Goal: Check status: Check status

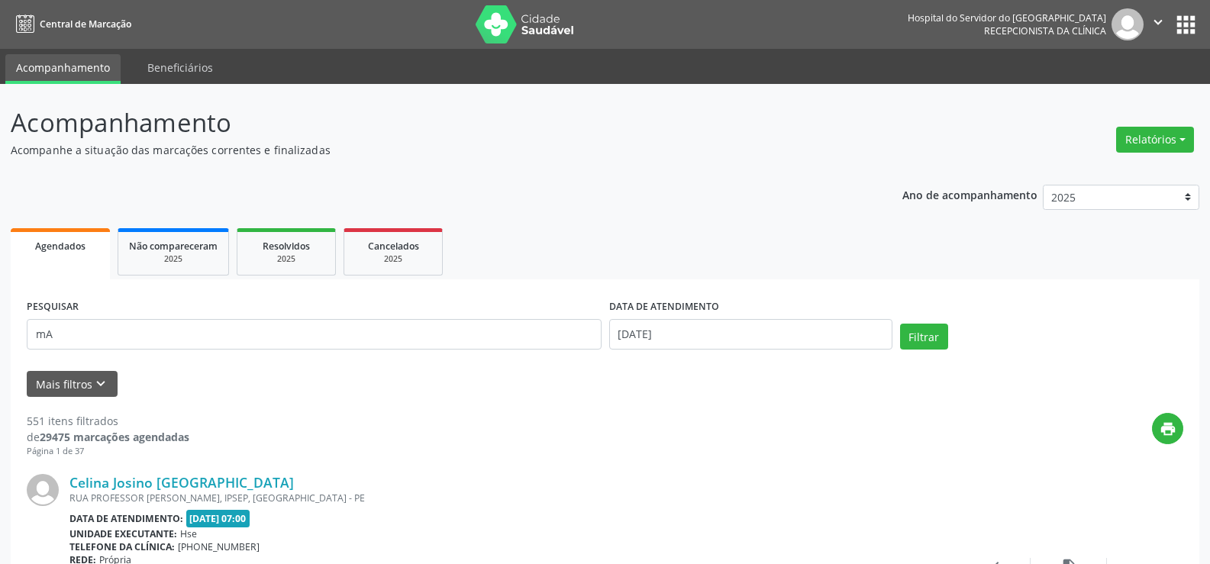
type input "m"
type input "[PERSON_NAME]"
click at [900, 324] on button "Filtrar" at bounding box center [924, 337] width 48 height 26
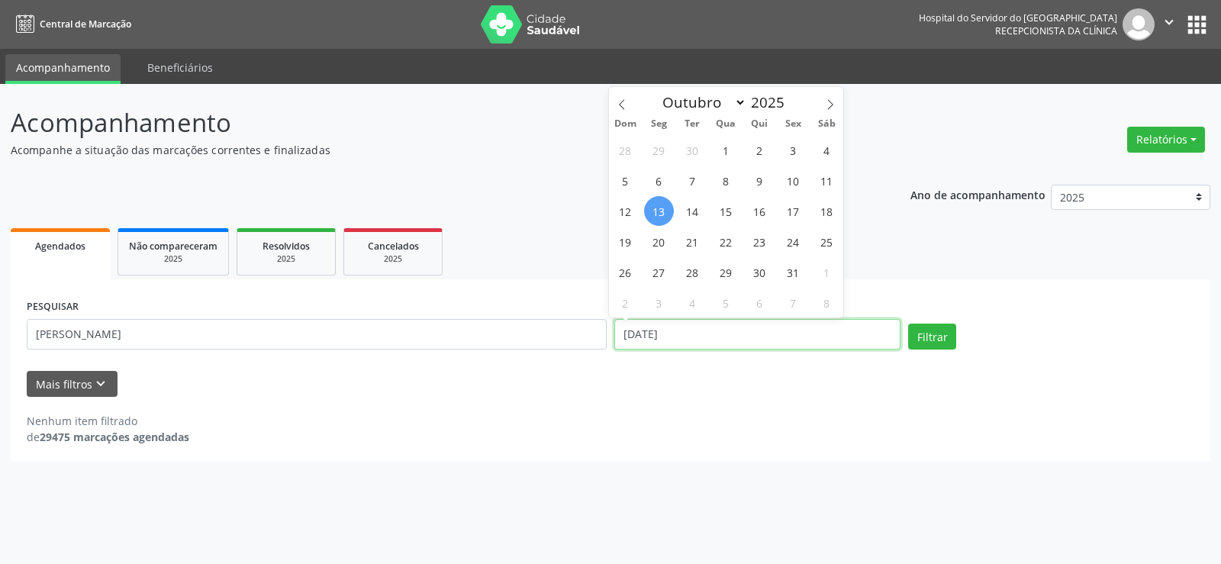
click at [704, 331] on input "[DATE]" at bounding box center [758, 334] width 286 height 31
click at [698, 212] on span "14" at bounding box center [693, 211] width 30 height 30
type input "[DATE]"
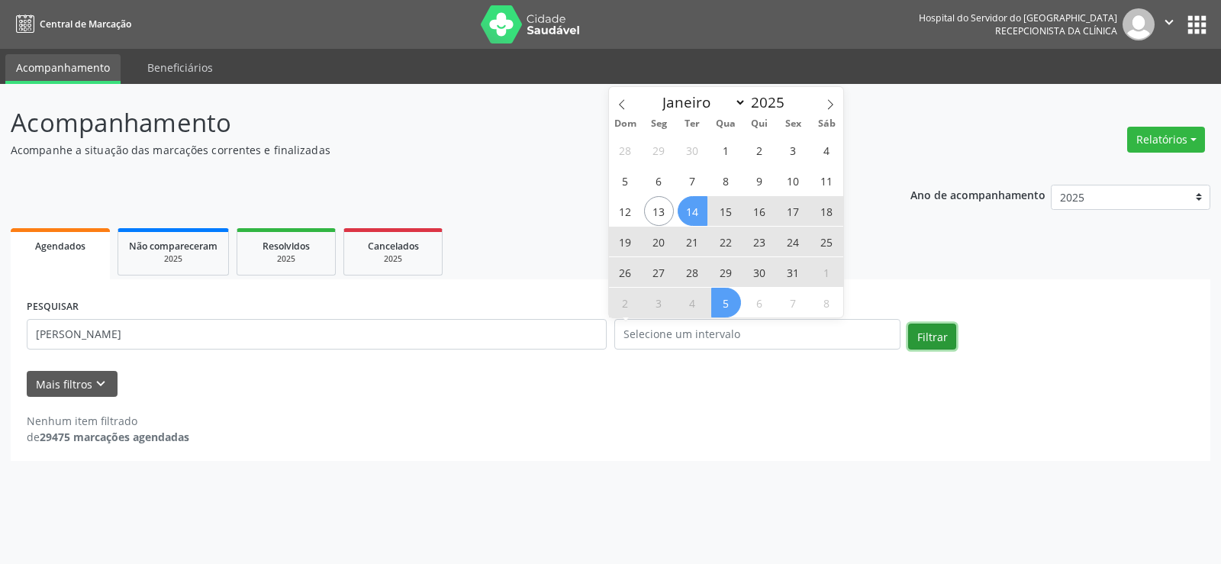
click at [940, 342] on button "Filtrar" at bounding box center [932, 337] width 48 height 26
select select "9"
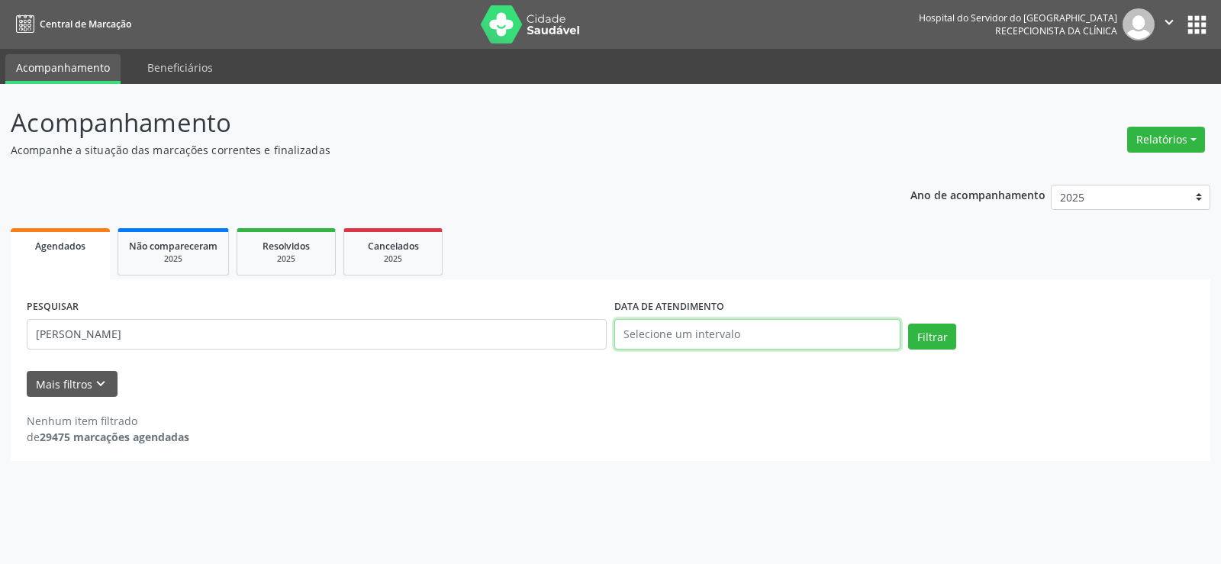
click at [799, 337] on input "text" at bounding box center [758, 334] width 286 height 31
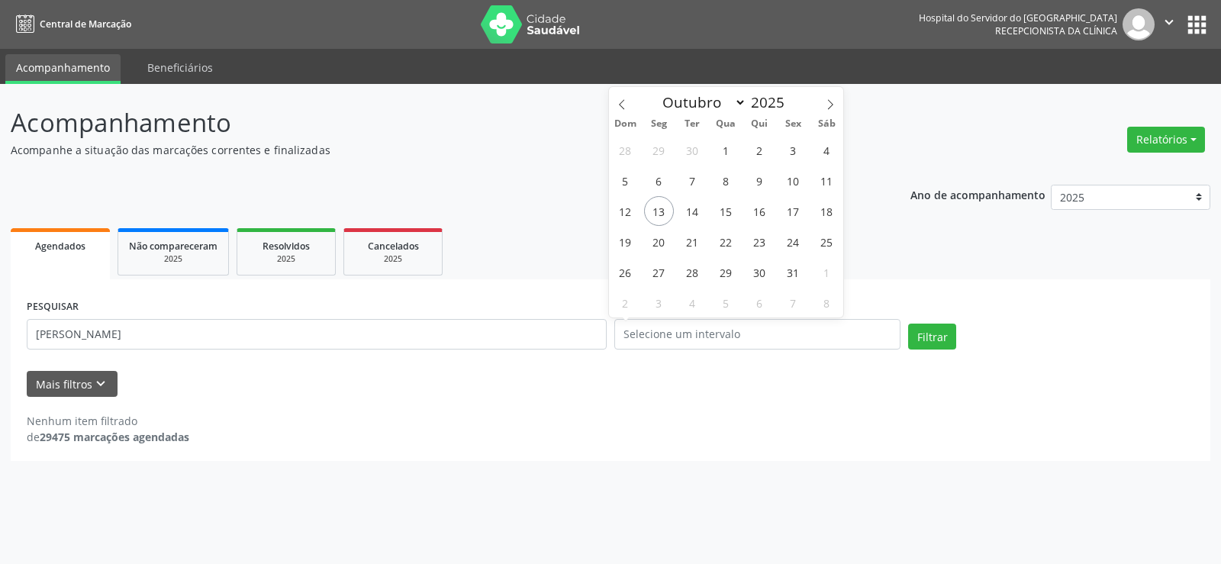
click at [521, 179] on div "Ano de acompanhamento 2025 2024 2023 2022 2021 Agendados Não compareceram 2025 …" at bounding box center [611, 318] width 1200 height 288
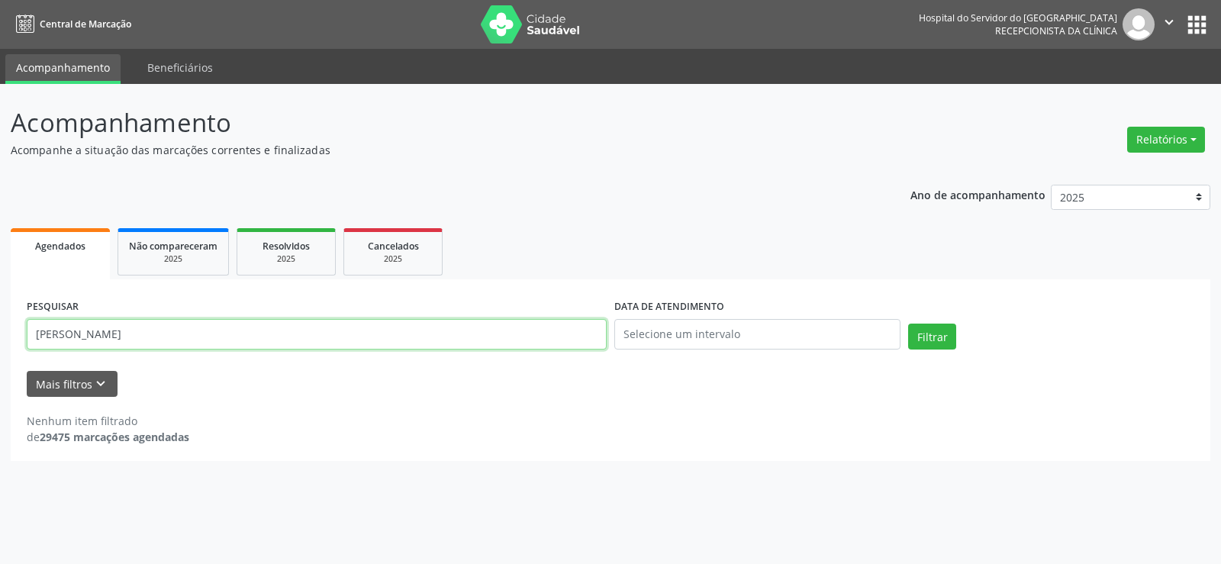
click at [377, 331] on input "[PERSON_NAME]" at bounding box center [317, 334] width 580 height 31
click at [908, 324] on button "Filtrar" at bounding box center [932, 337] width 48 height 26
click at [370, 339] on input "[PERSON_NAME]" at bounding box center [317, 334] width 580 height 31
click at [908, 324] on button "Filtrar" at bounding box center [932, 337] width 48 height 26
click at [344, 321] on input "[PERSON_NAME]" at bounding box center [317, 334] width 580 height 31
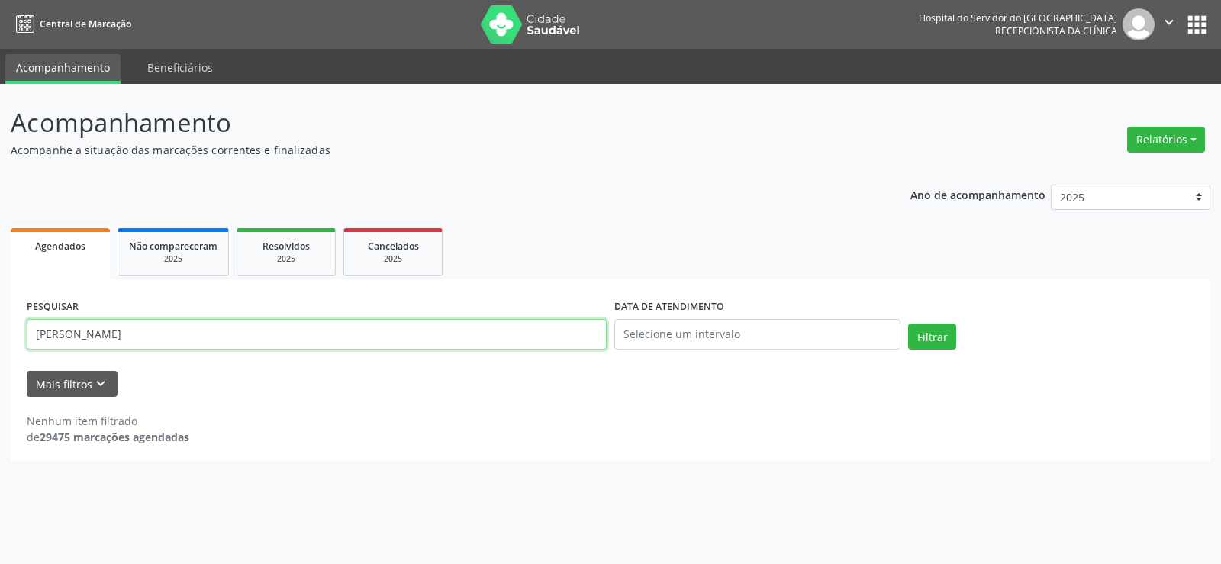
click at [908, 324] on button "Filtrar" at bounding box center [932, 337] width 48 height 26
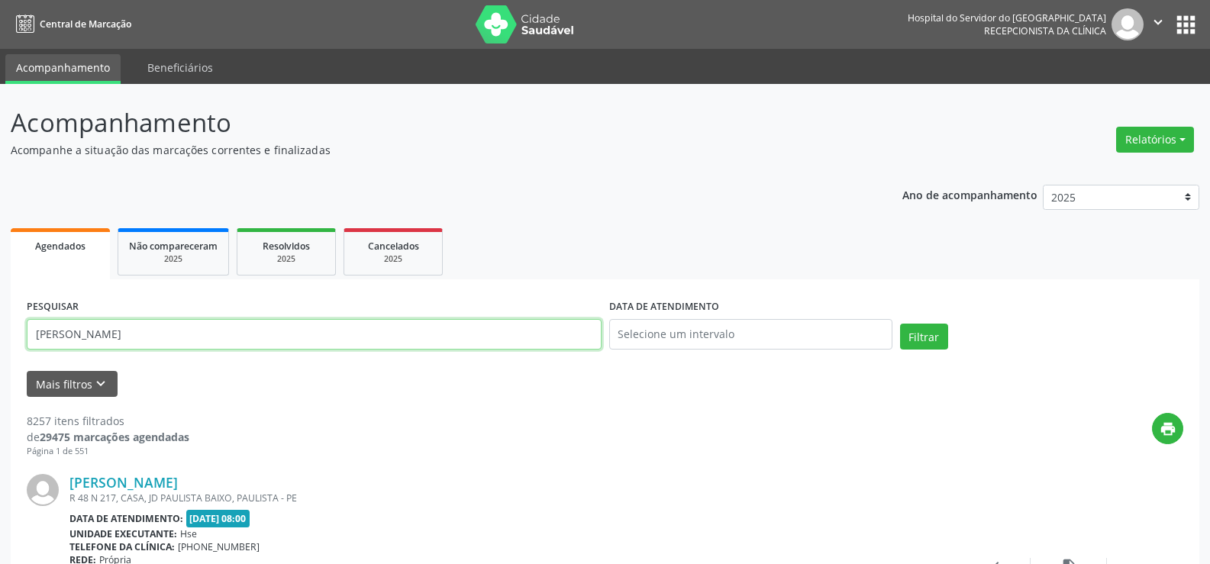
click at [296, 347] on input "[PERSON_NAME]" at bounding box center [314, 334] width 575 height 31
type input "M"
click at [1147, 139] on button "Relatórios" at bounding box center [1155, 140] width 78 height 26
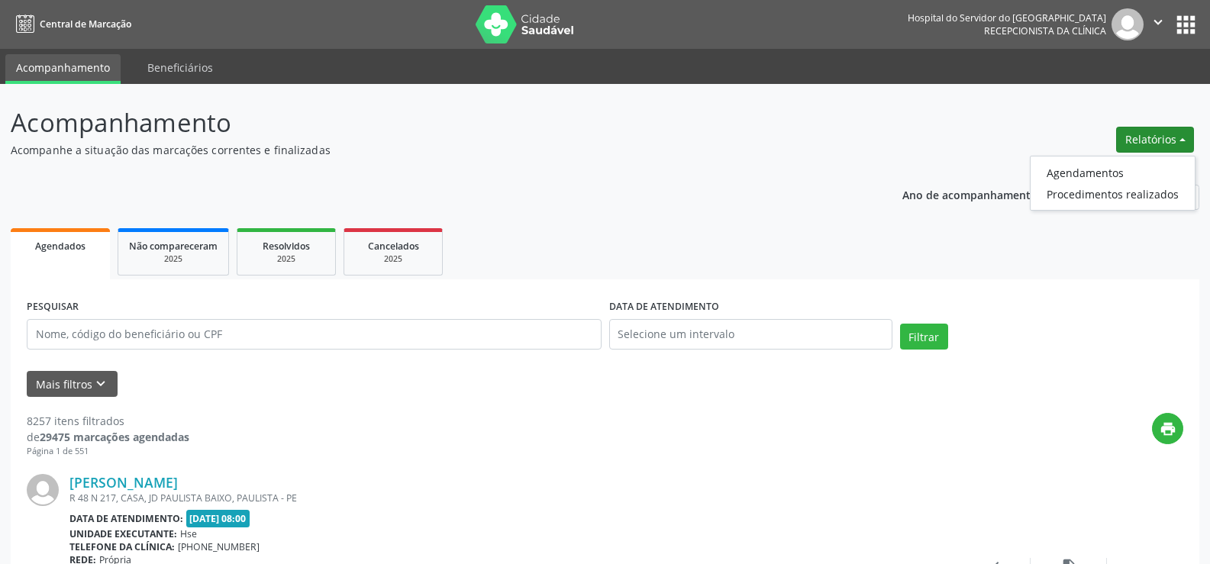
click at [1147, 137] on button "Relatórios" at bounding box center [1155, 140] width 78 height 26
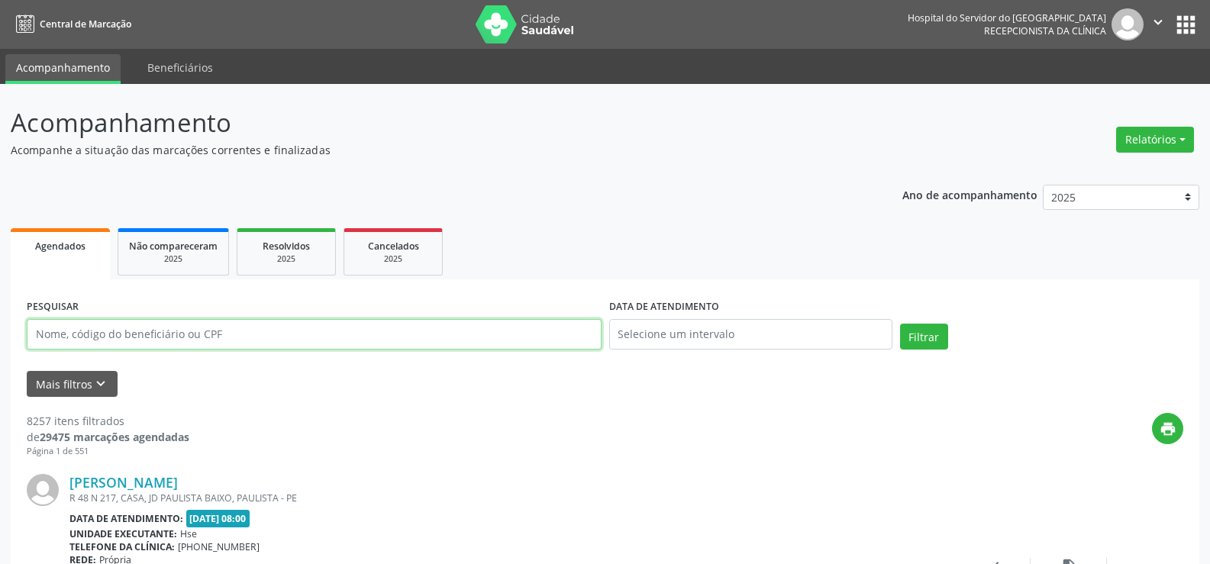
click at [162, 329] on input "text" at bounding box center [314, 334] width 575 height 31
type input "M"
click at [795, 466] on div "[PERSON_NAME] R 48 N 217, CASA, JD PAULISTA BAIXO, PAULISTA - PE Data de atendi…" at bounding box center [605, 574] width 1157 height 233
